Goal: Task Accomplishment & Management: Use online tool/utility

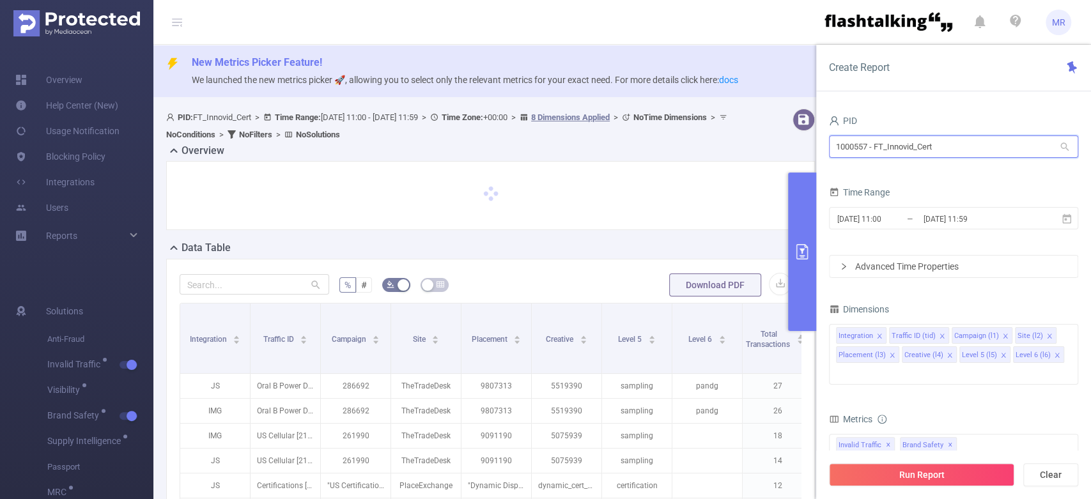
click at [874, 152] on input "1000557 - FT_Innovid_Cert" at bounding box center [953, 146] width 249 height 22
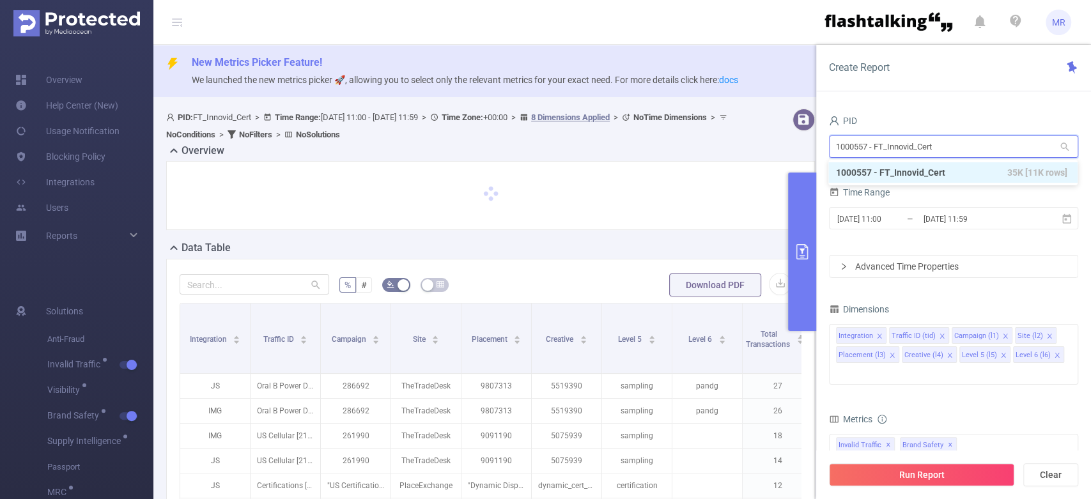
drag, startPoint x: 864, startPoint y: 155, endPoint x: 874, endPoint y: 152, distance: 9.9
click at [874, 152] on input "1000557 - FT_Innovid_Cert" at bounding box center [953, 146] width 249 height 22
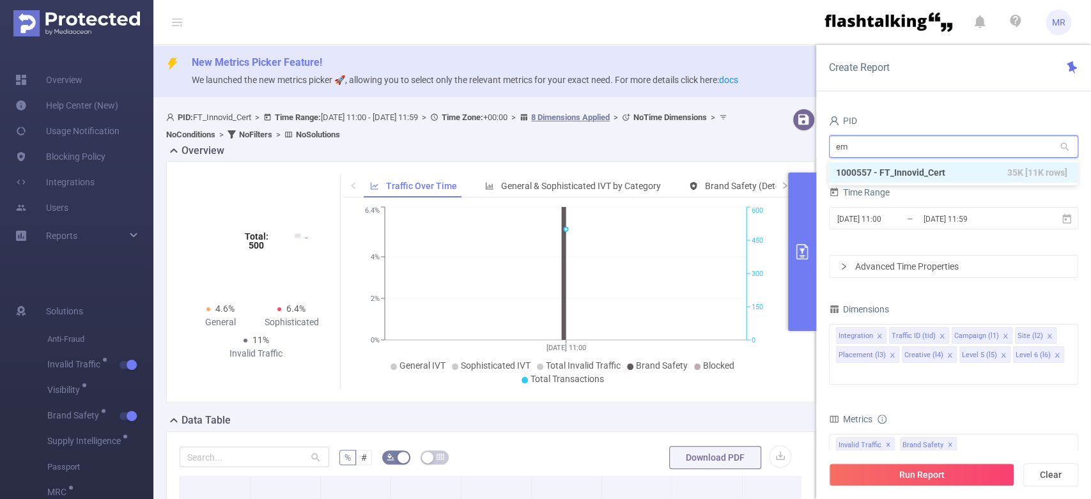
type input "eme"
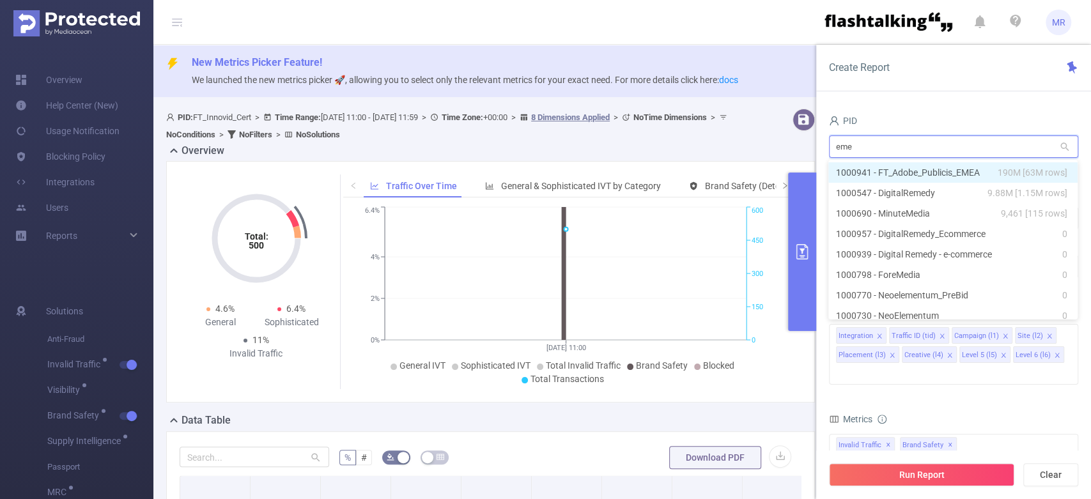
click at [963, 171] on li "1000941 - FT_Adobe_Publicis_EMEA 190M [63M rows]" at bounding box center [952, 172] width 249 height 20
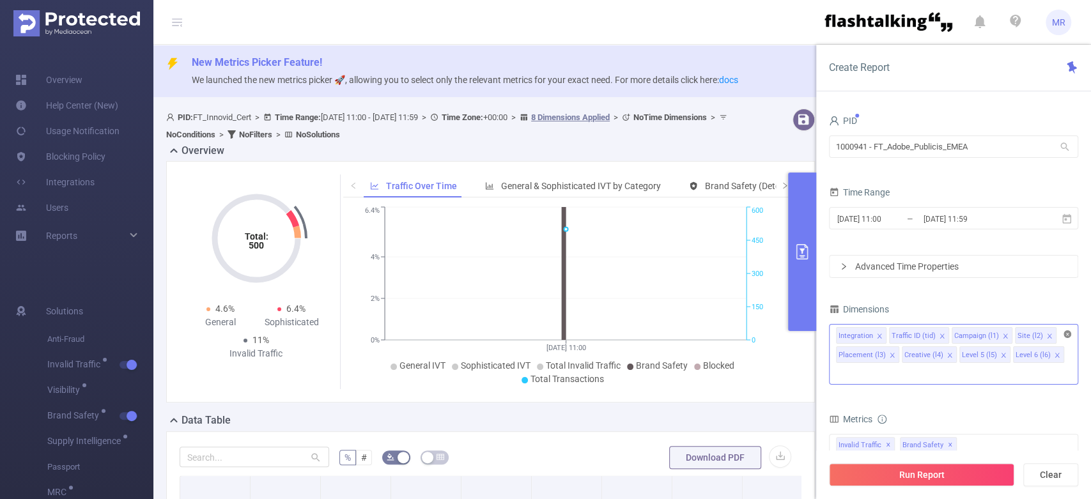
click at [1067, 336] on icon "icon: close-circle" at bounding box center [1067, 334] width 8 height 8
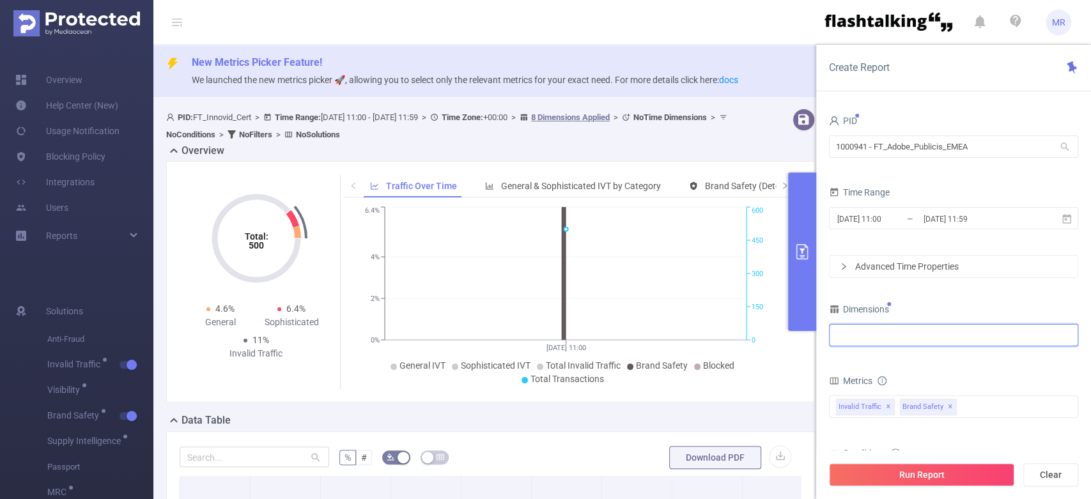
click at [969, 334] on div at bounding box center [953, 335] width 235 height 21
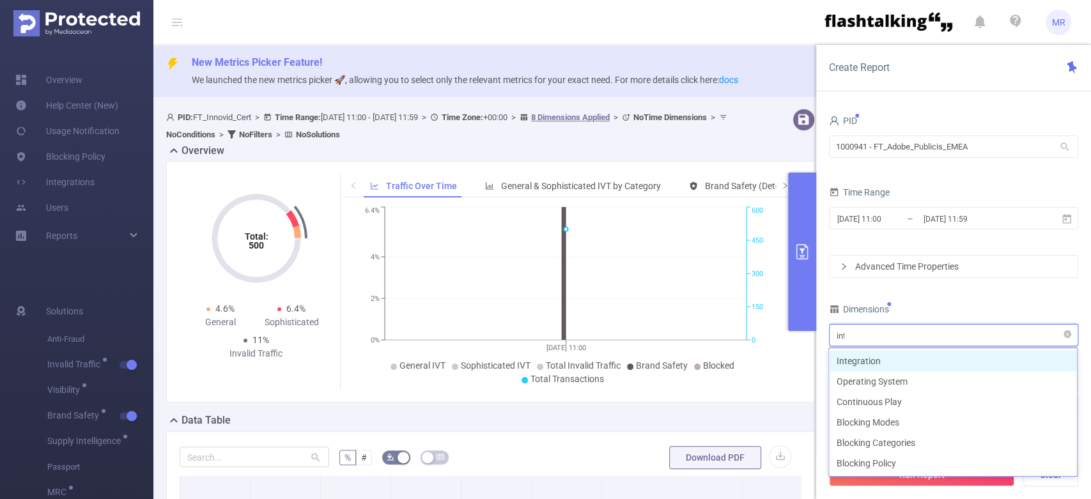
type input "inte"
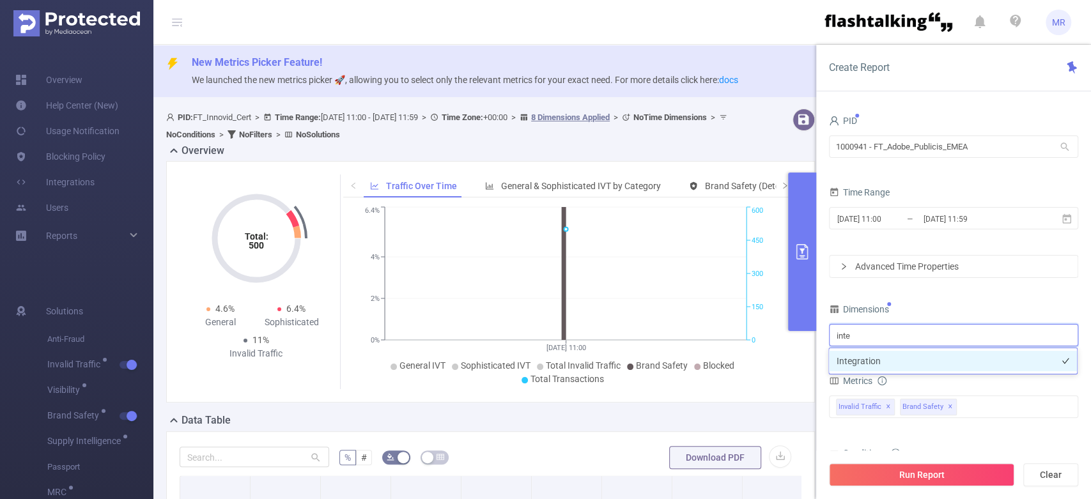
click at [928, 359] on li "Integration" at bounding box center [953, 361] width 248 height 20
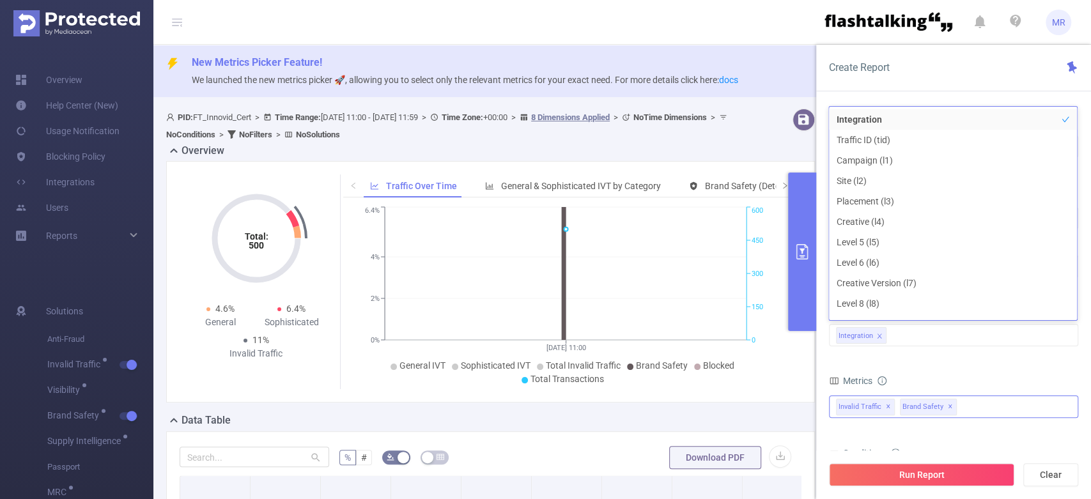
click at [888, 405] on span "✕" at bounding box center [888, 406] width 5 height 15
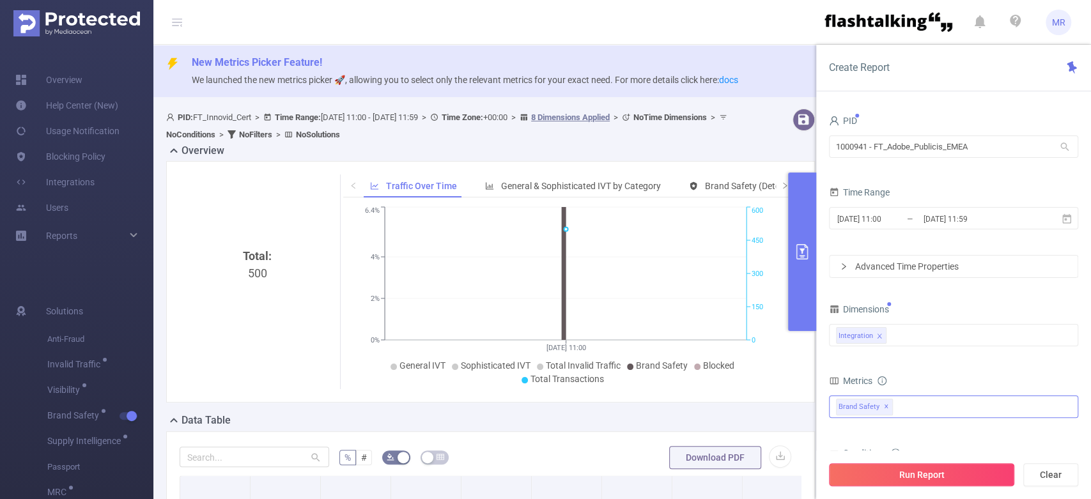
click at [904, 474] on button "Run Report" at bounding box center [921, 474] width 185 height 23
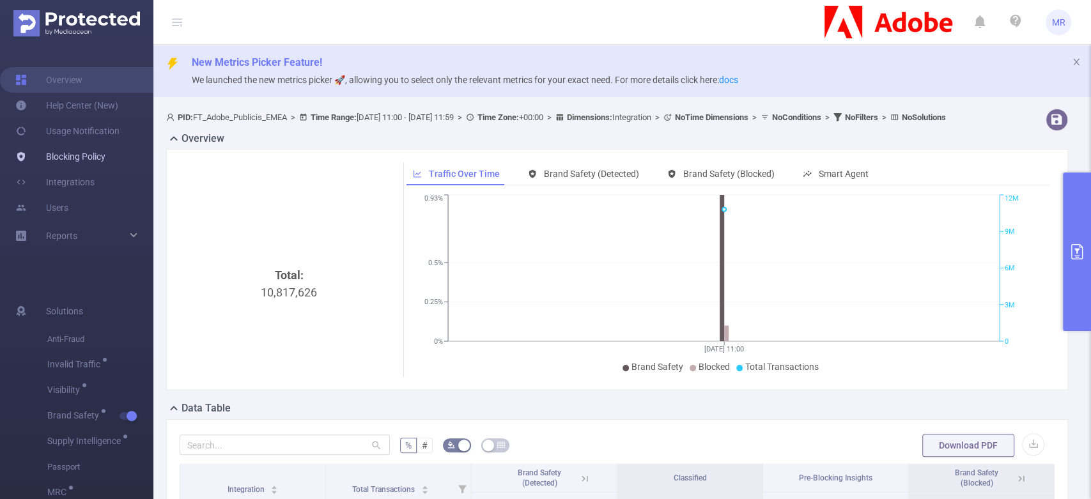
click at [72, 152] on link "Blocking Policy" at bounding box center [60, 157] width 90 height 26
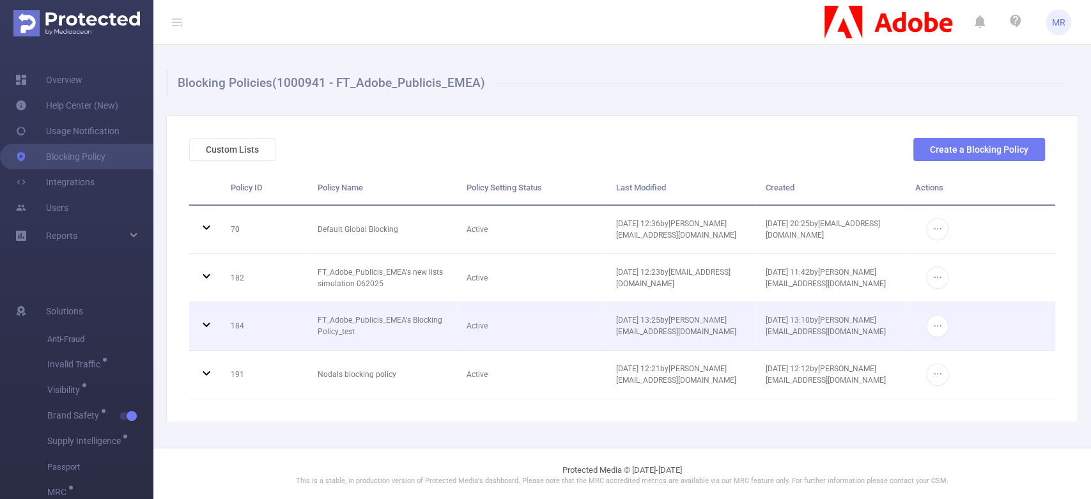
scroll to position [3, 0]
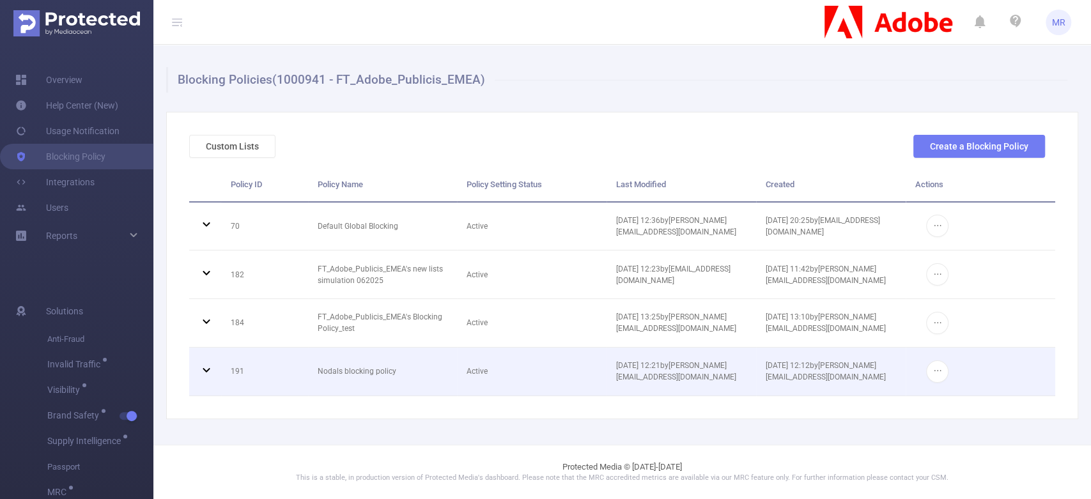
click at [204, 367] on icon at bounding box center [206, 369] width 15 height 15
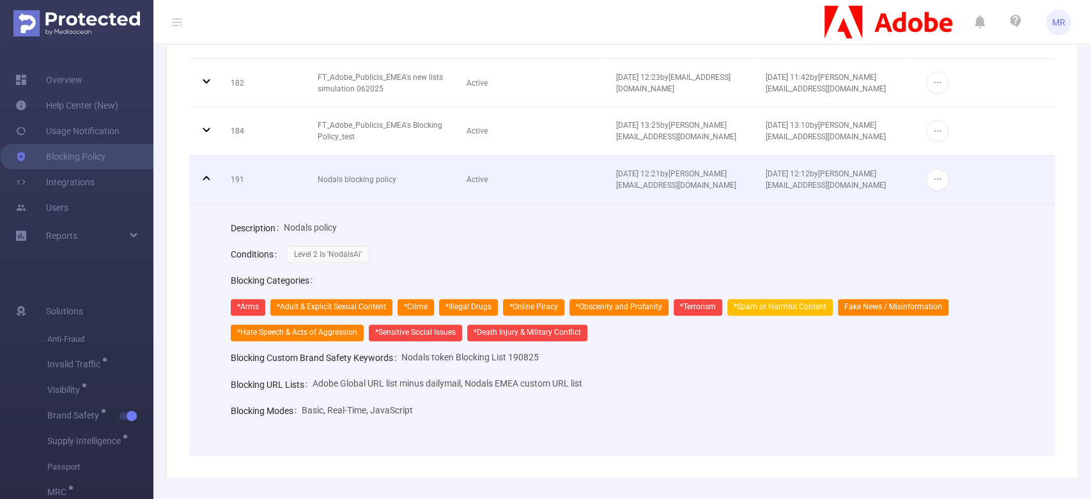
scroll to position [203, 0]
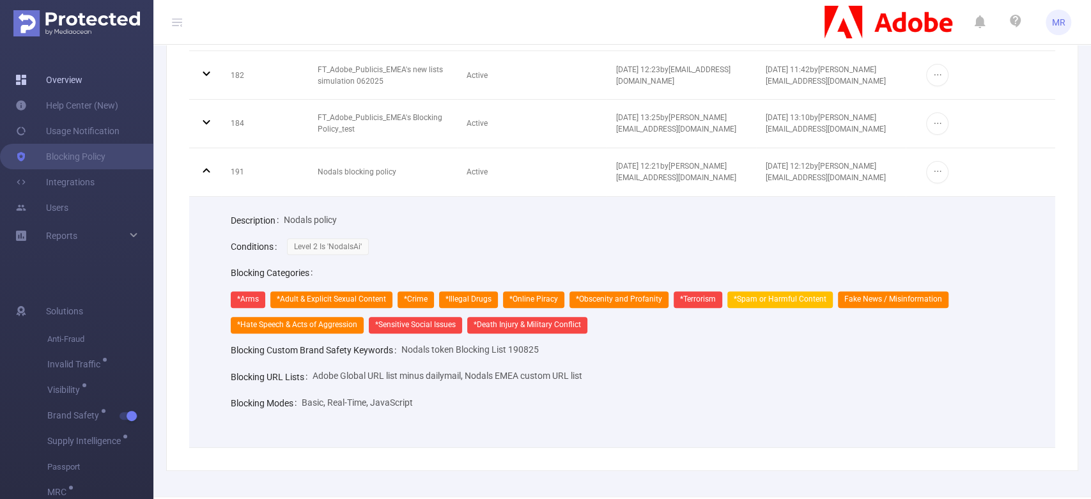
click at [58, 84] on link "Overview" at bounding box center [48, 80] width 67 height 26
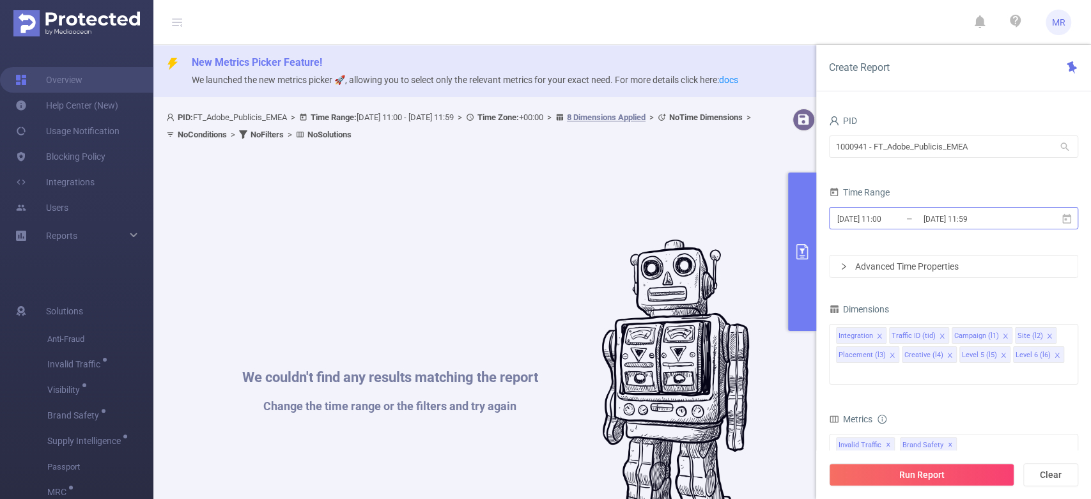
click at [994, 222] on input "[DATE] 11:59" at bounding box center [974, 218] width 104 height 17
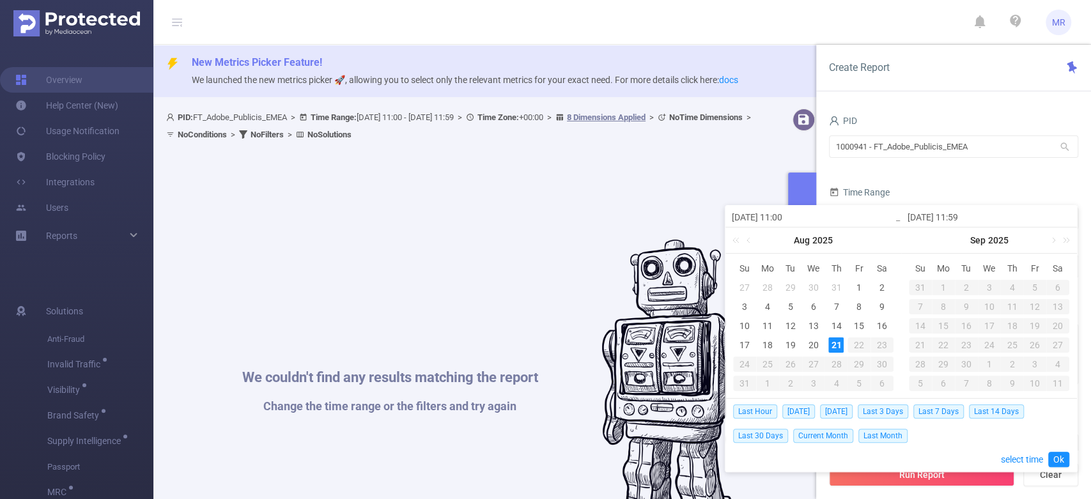
click at [950, 187] on div "Time Range" at bounding box center [953, 193] width 249 height 21
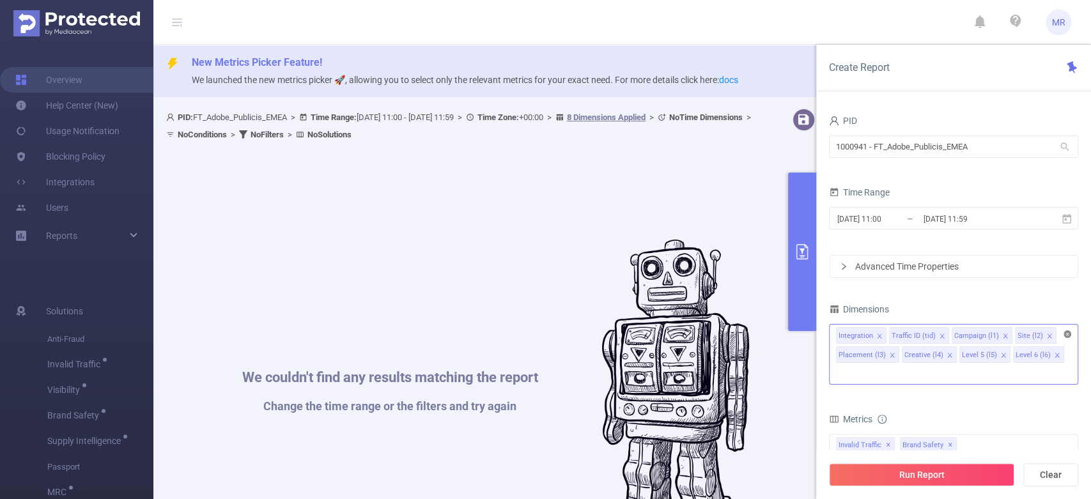
click at [1067, 332] on icon "icon: close-circle" at bounding box center [1067, 334] width 8 height 8
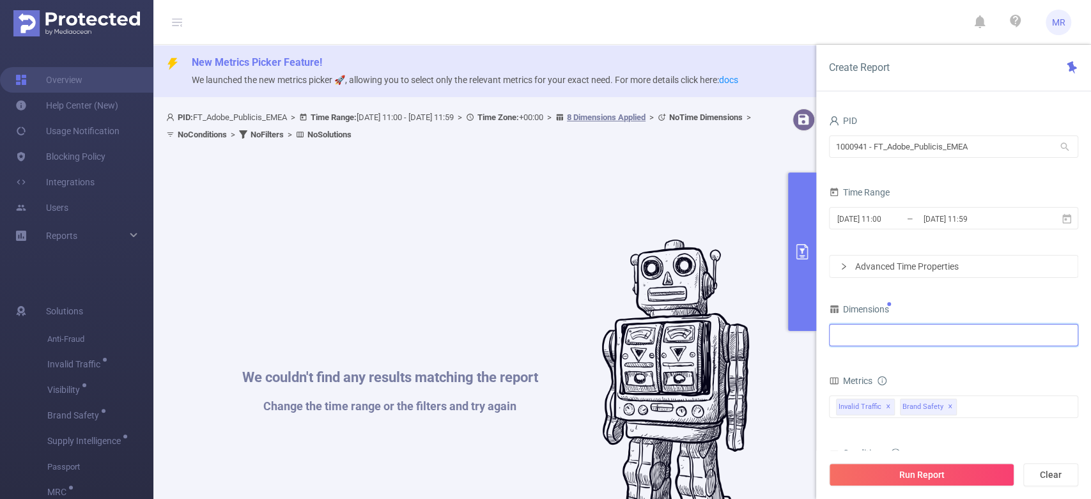
click at [975, 339] on div at bounding box center [953, 335] width 235 height 21
type input "ן"
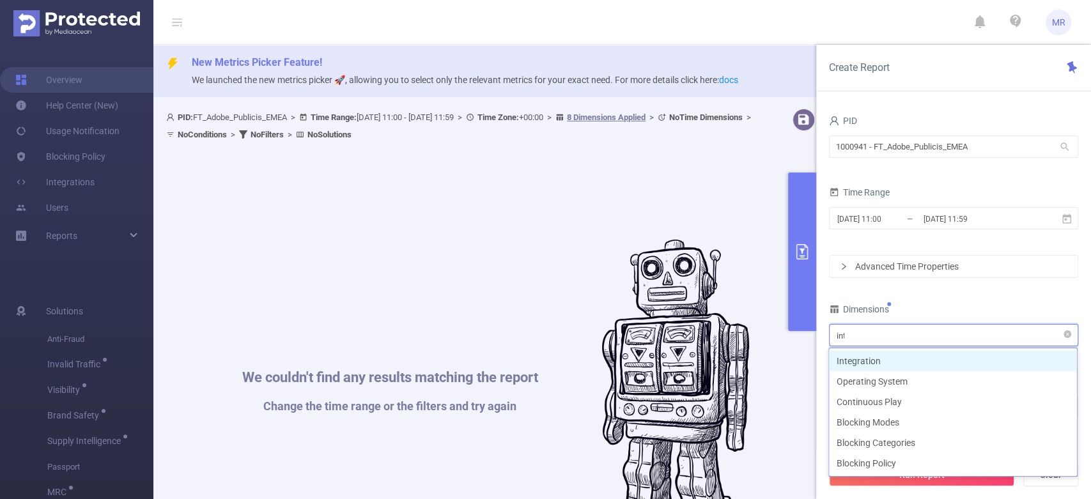
type input "inte"
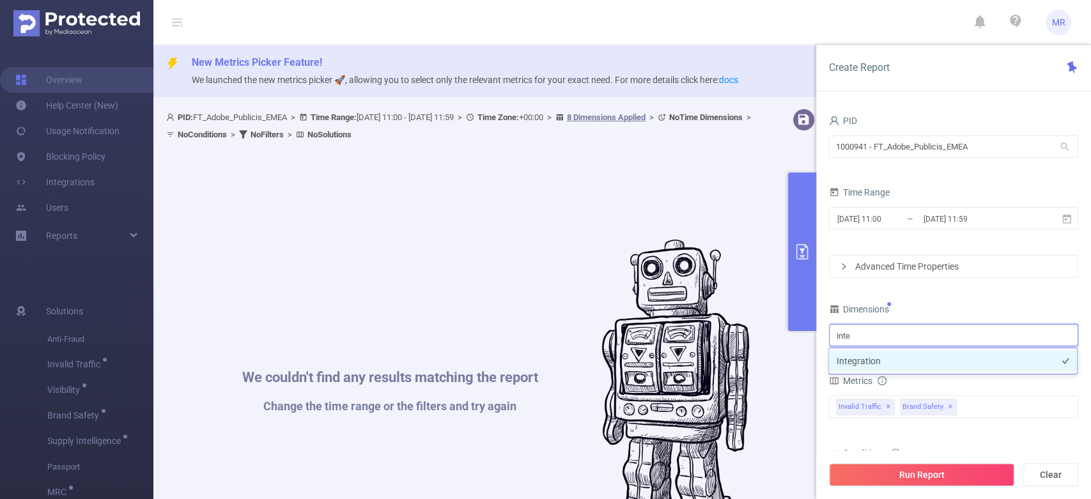
click at [932, 360] on li "Integration" at bounding box center [953, 361] width 248 height 20
type input "hos"
click at [893, 360] on li "Host" at bounding box center [953, 361] width 248 height 20
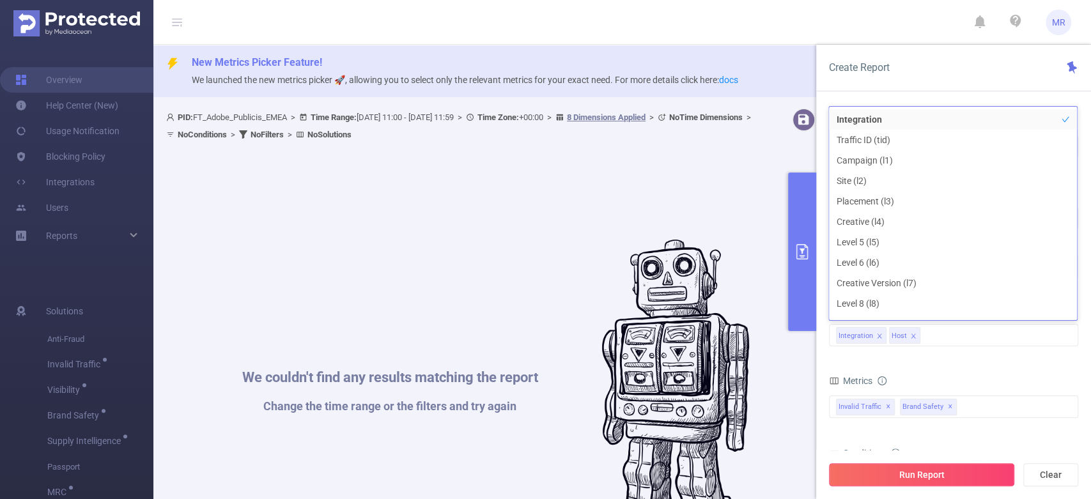
click at [926, 475] on button "Run Report" at bounding box center [921, 474] width 185 height 23
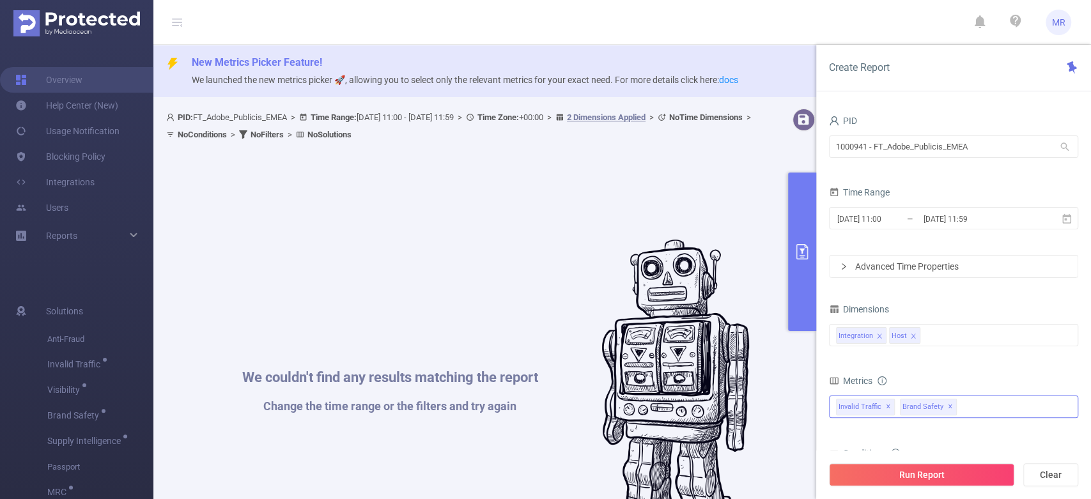
click at [891, 406] on span "✕" at bounding box center [888, 406] width 5 height 15
click at [900, 474] on button "Run Report" at bounding box center [921, 474] width 185 height 23
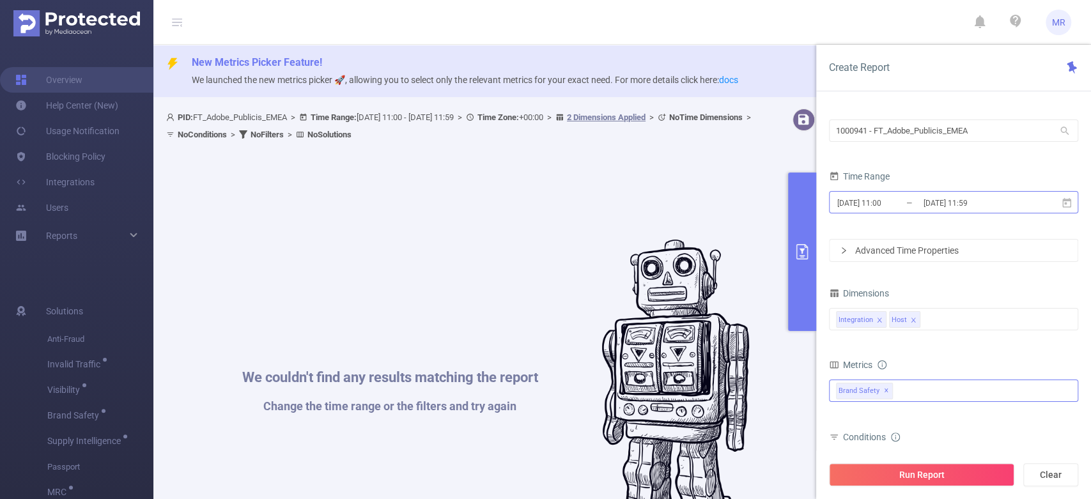
click at [930, 207] on input "[DATE] 11:59" at bounding box center [974, 202] width 104 height 17
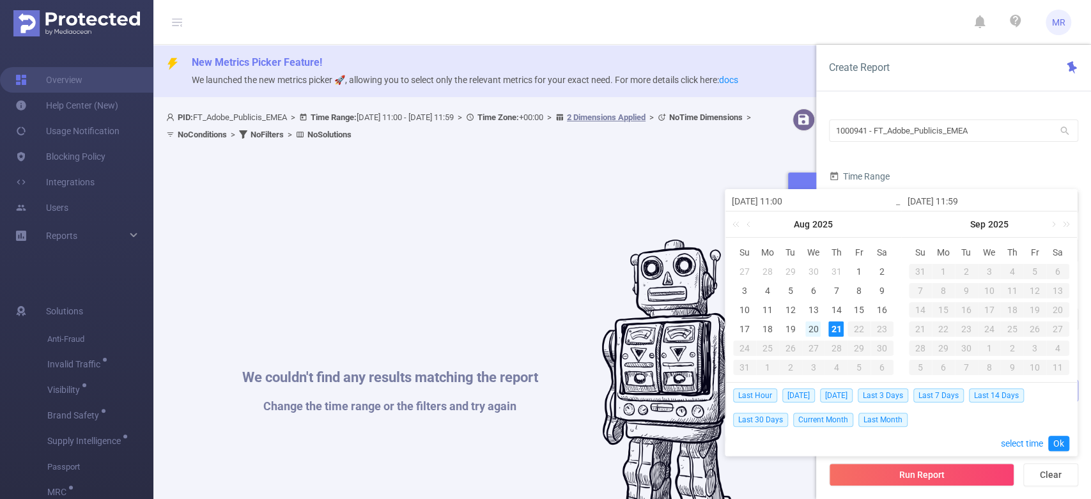
click at [814, 332] on div "20" at bounding box center [812, 328] width 15 height 15
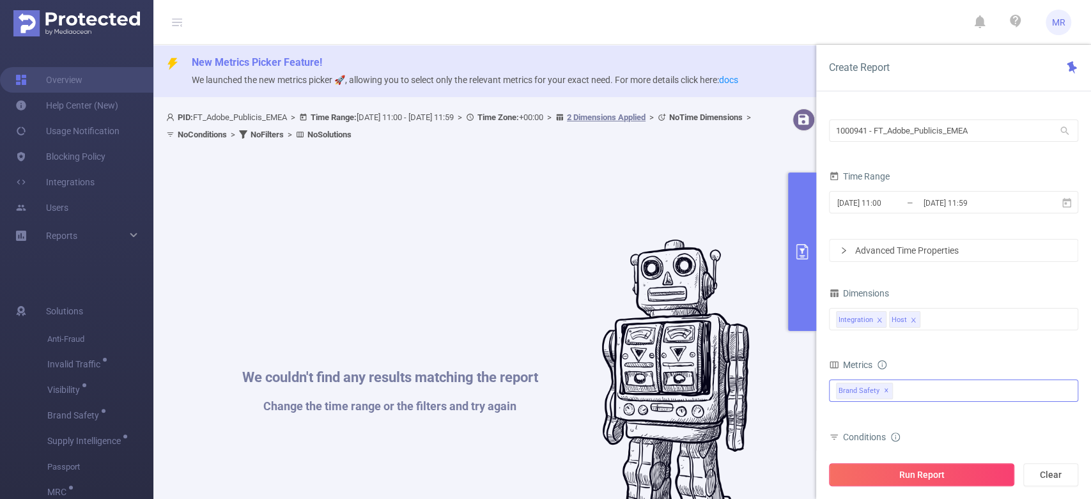
click at [938, 480] on button "Run Report" at bounding box center [921, 474] width 185 height 23
click at [918, 204] on input "[DATE] 11:00" at bounding box center [888, 202] width 104 height 17
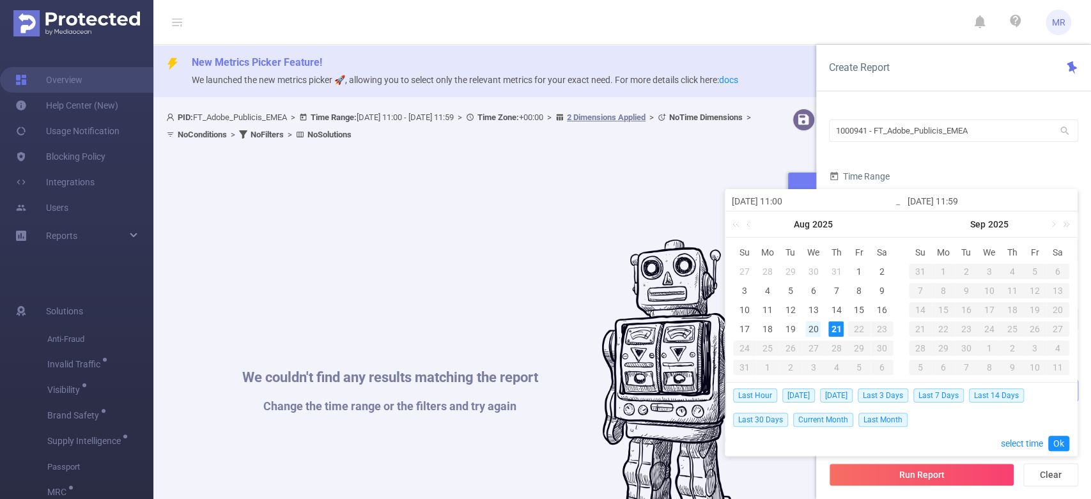
click at [819, 328] on div "20" at bounding box center [812, 328] width 15 height 15
type input "[DATE] 11:00"
type input "[DATE] 11:59"
type input "[DATE] 11:00"
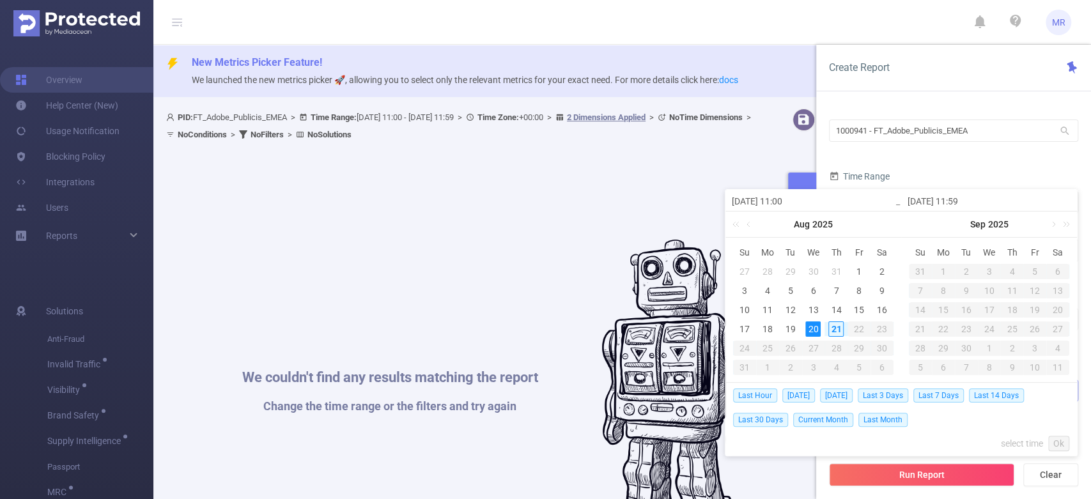
type input "[DATE] 11:59"
click at [1060, 442] on link "Ok" at bounding box center [1058, 443] width 21 height 15
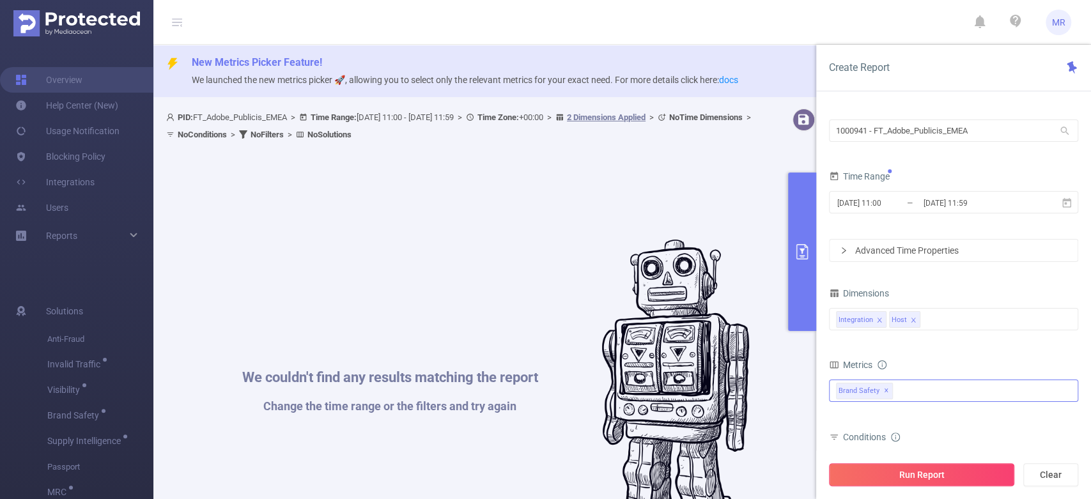
click at [953, 471] on button "Run Report" at bounding box center [921, 474] width 185 height 23
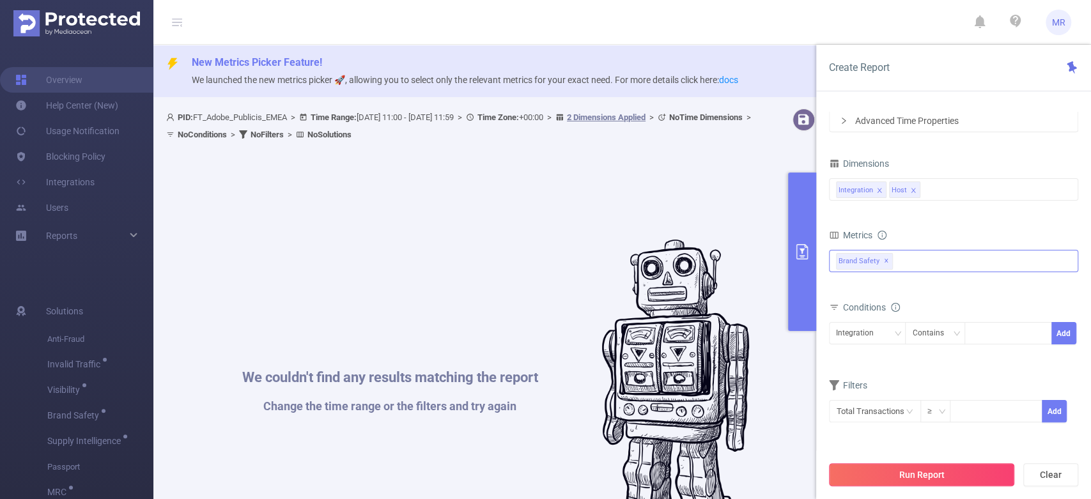
click at [922, 472] on button "Run Report" at bounding box center [921, 474] width 185 height 23
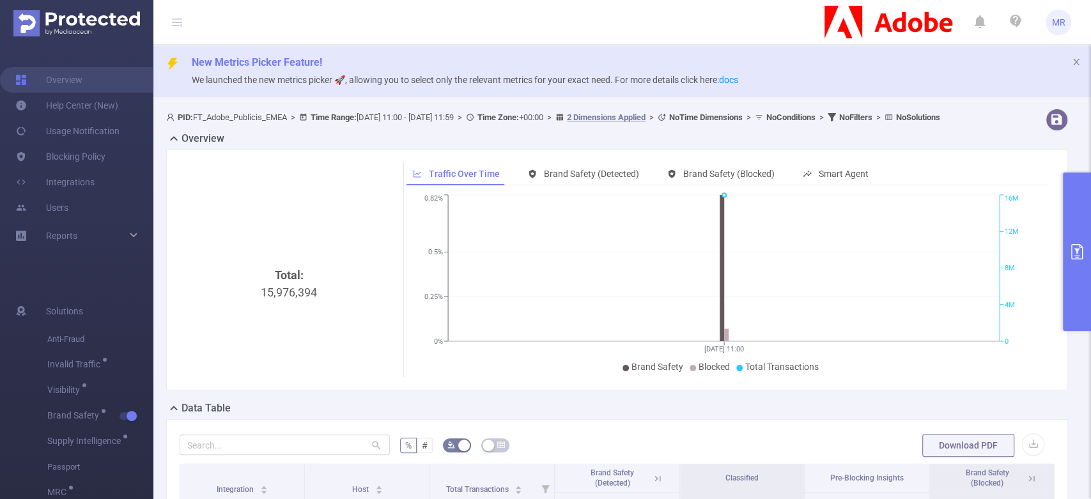
click at [1067, 264] on button "primary" at bounding box center [1077, 252] width 28 height 158
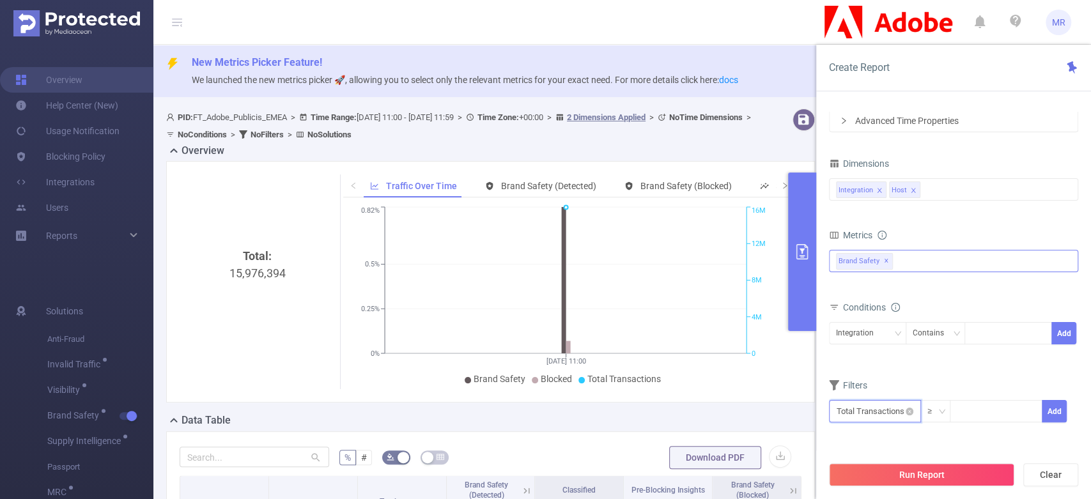
click at [879, 412] on input "text" at bounding box center [875, 411] width 92 height 22
click at [969, 276] on div "Total General IVT Data Centers Disclosed Bots Known Crawlers Irregular Activity…" at bounding box center [953, 269] width 249 height 38
click at [848, 341] on div "Integration" at bounding box center [859, 333] width 47 height 21
click at [859, 389] on li "Host" at bounding box center [866, 379] width 77 height 20
click at [993, 331] on div at bounding box center [1007, 333] width 73 height 21
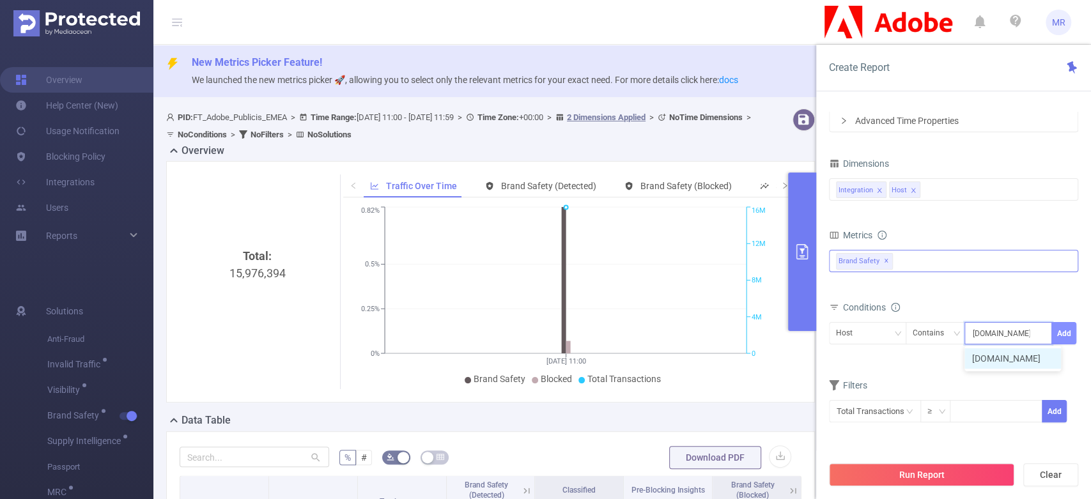
type input "[DOMAIN_NAME]"
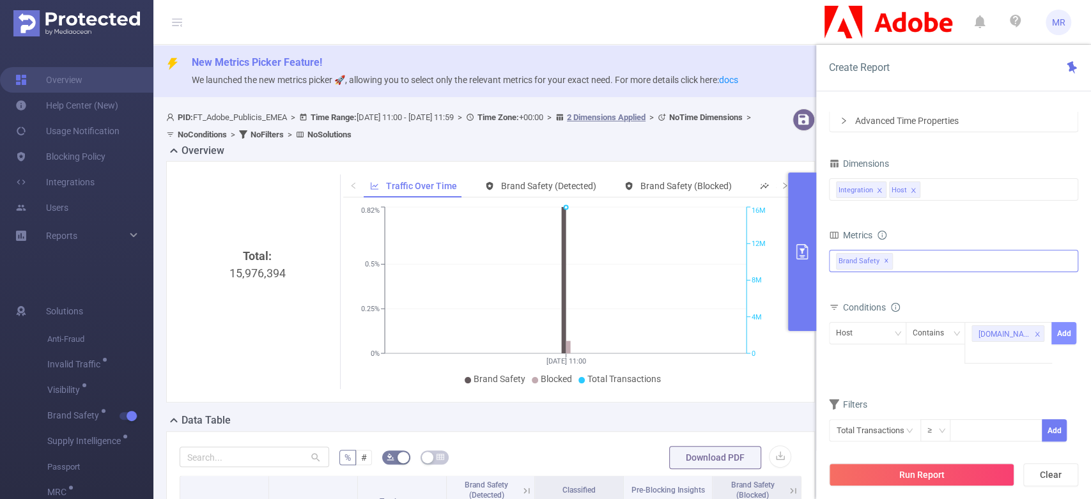
click at [1061, 327] on button "Add" at bounding box center [1063, 333] width 25 height 22
click at [919, 474] on button "Run Report" at bounding box center [921, 474] width 185 height 23
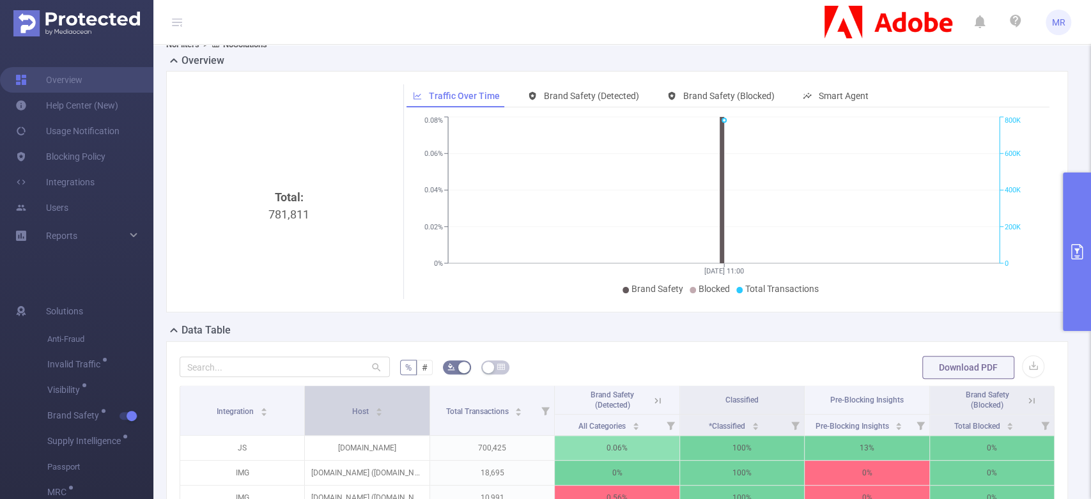
scroll to position [39, 0]
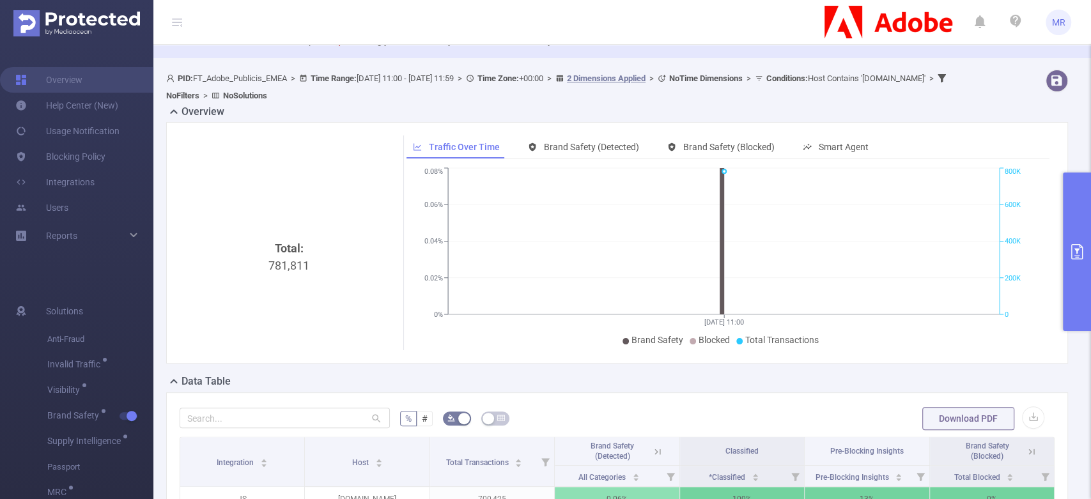
click at [1078, 228] on button "primary" at bounding box center [1077, 252] width 28 height 158
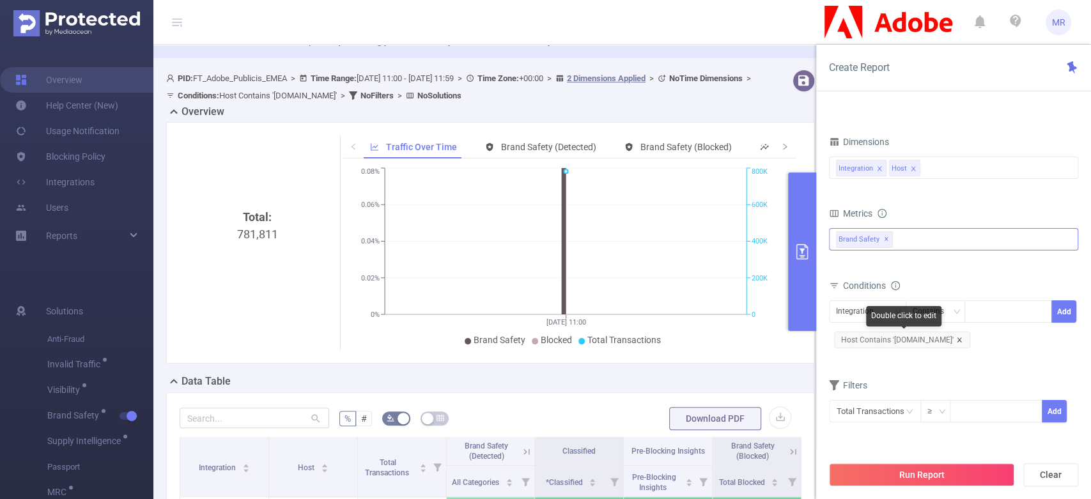
click at [956, 337] on icon "icon: close" at bounding box center [959, 340] width 6 height 6
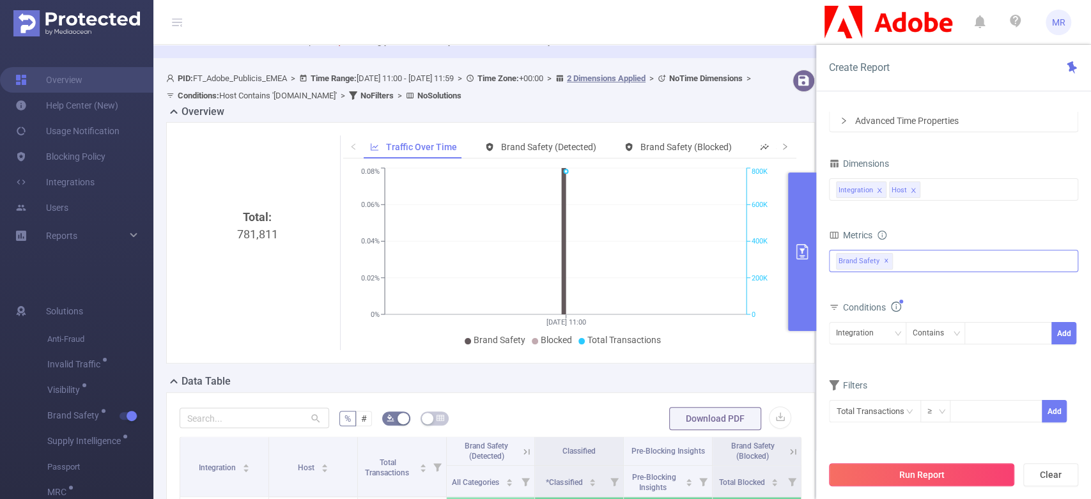
click at [919, 479] on button "Run Report" at bounding box center [921, 474] width 185 height 23
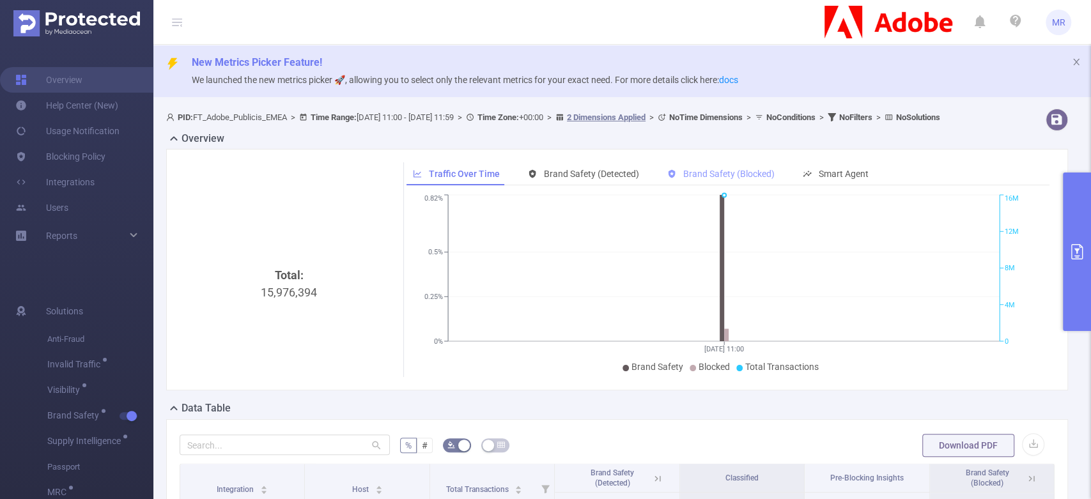
click at [709, 179] on span "Brand Safety (Blocked)" at bounding box center [728, 174] width 91 height 10
